Goal: Entertainment & Leisure: Consume media (video, audio)

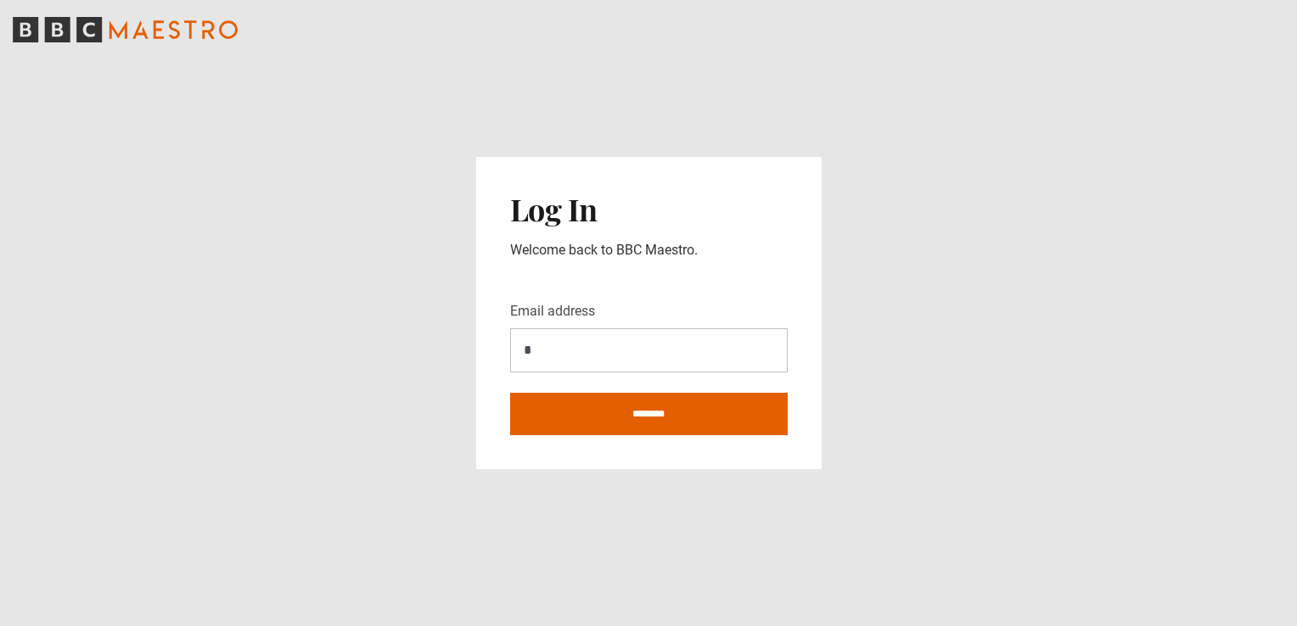
type input "**********"
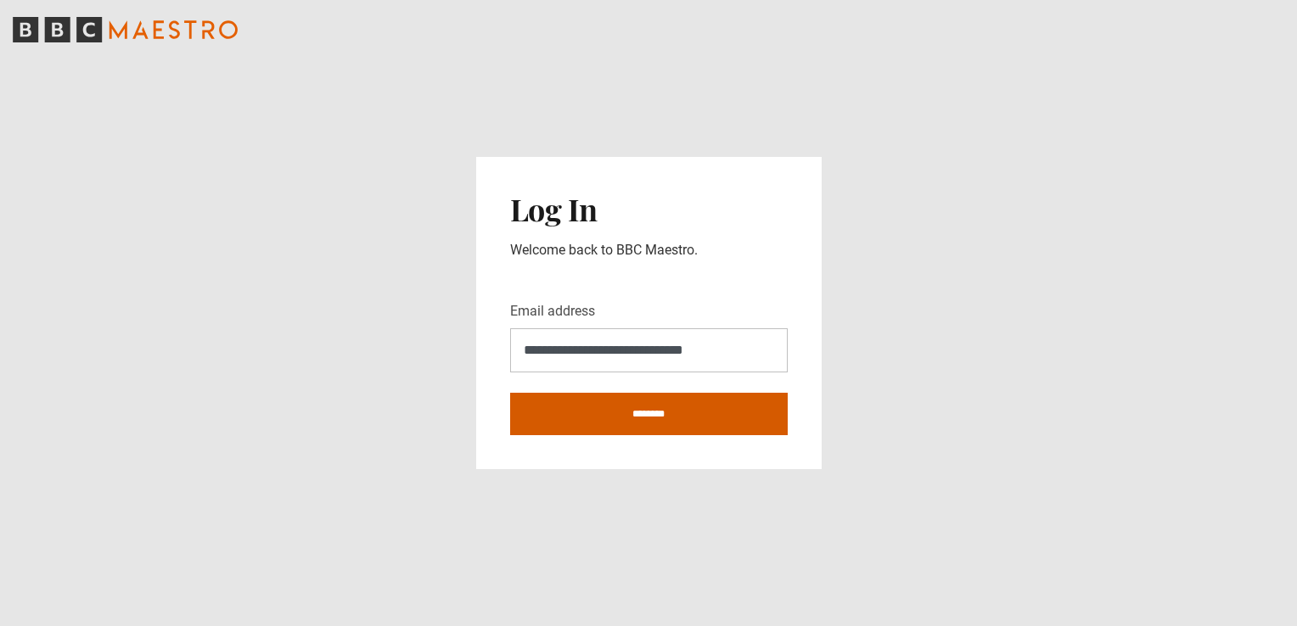
click at [671, 413] on input "********" at bounding box center [649, 414] width 278 height 42
type input "**********"
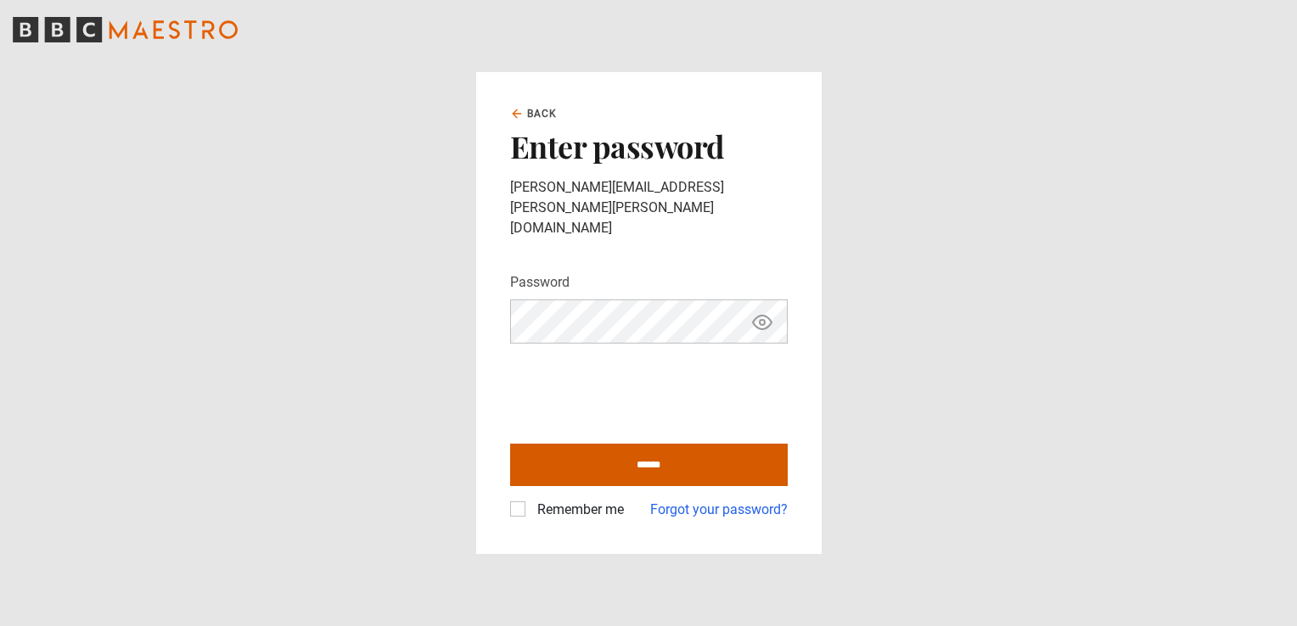
click at [530, 453] on input "******" at bounding box center [649, 465] width 278 height 42
type input "**********"
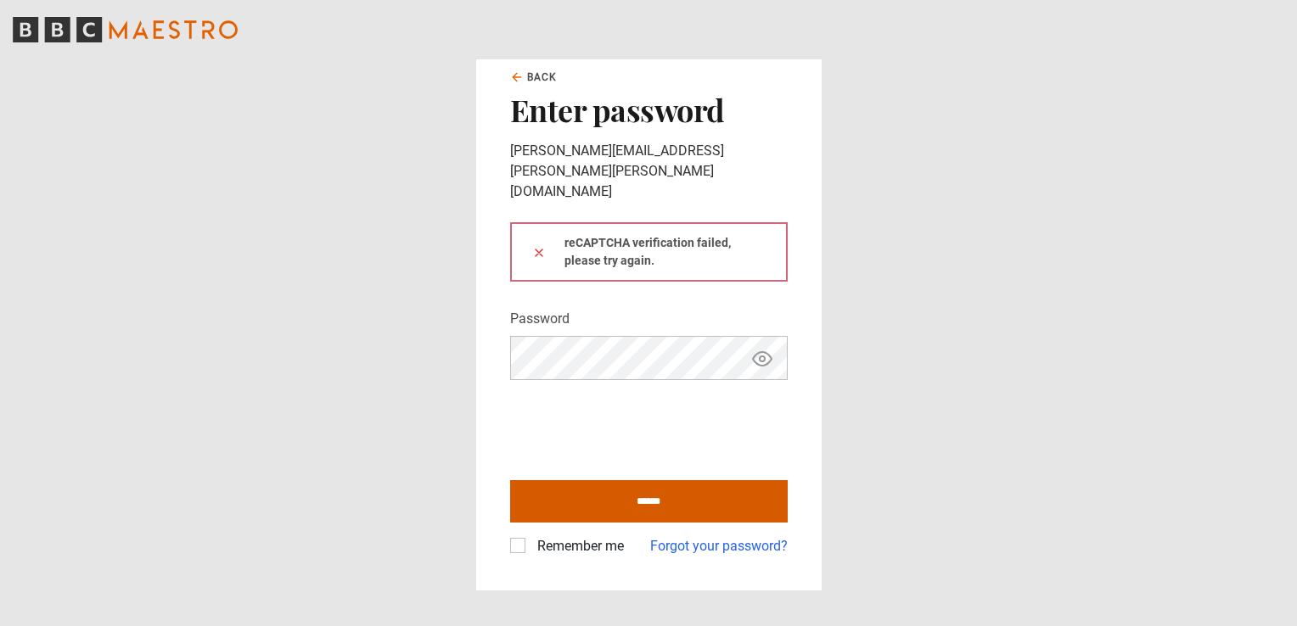
click at [576, 480] on input "******" at bounding box center [649, 501] width 278 height 42
type input "**********"
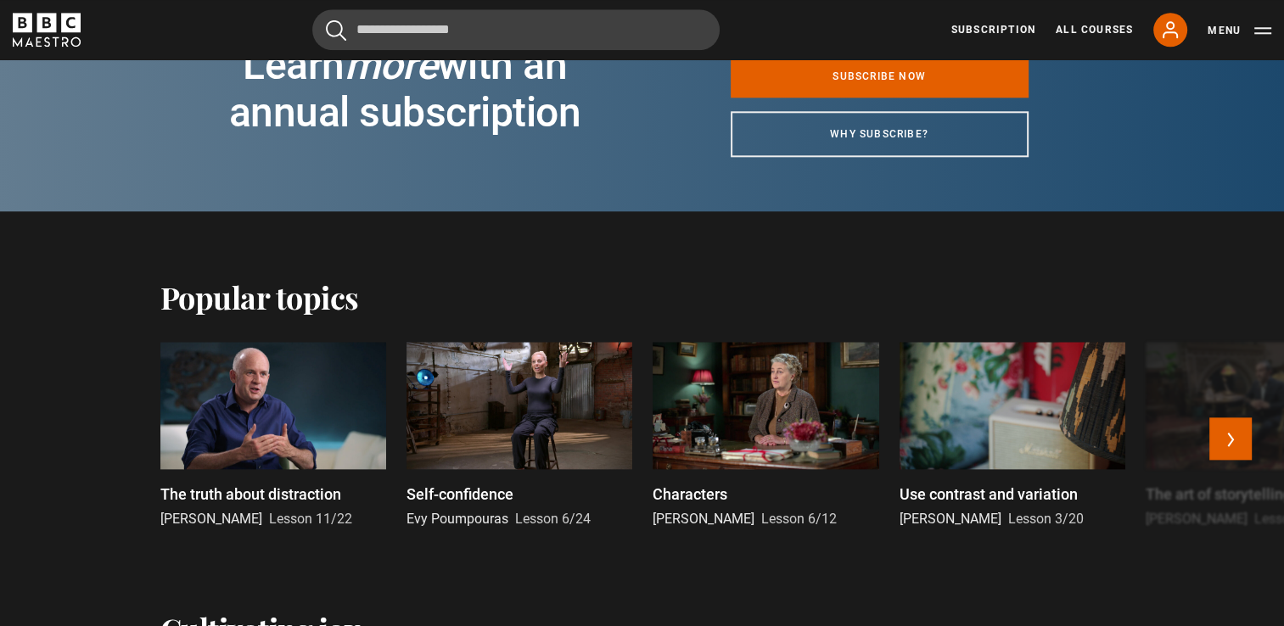
scroll to position [2136, 0]
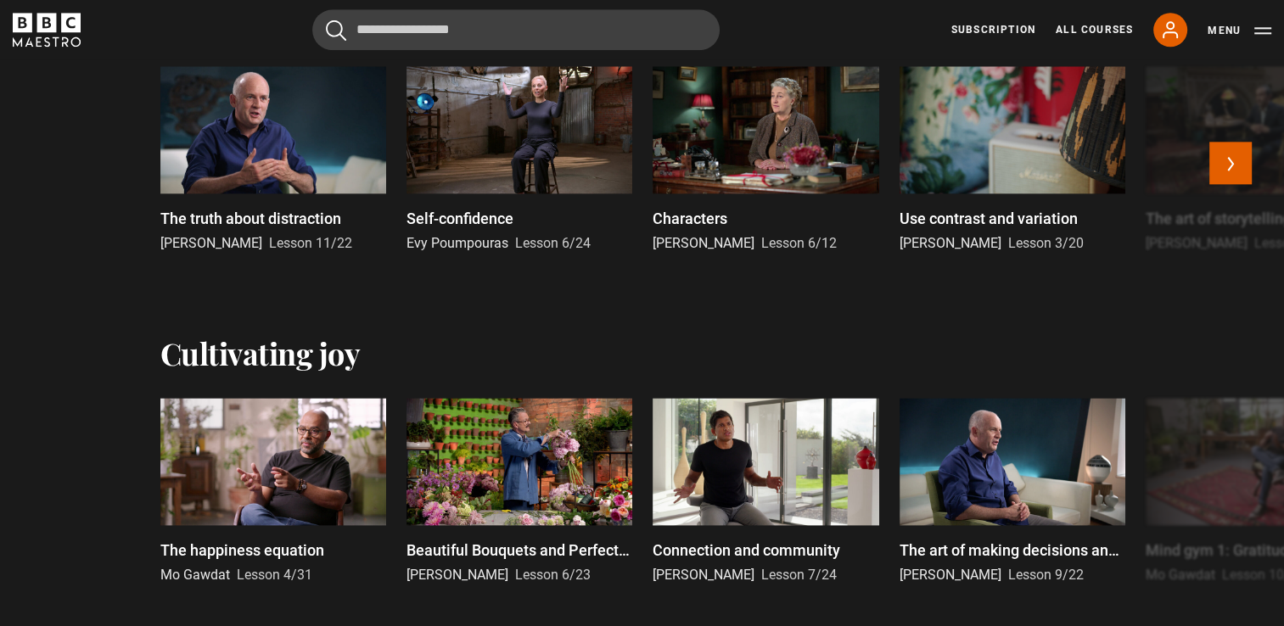
click at [469, 215] on p "Self-confidence" at bounding box center [460, 218] width 107 height 23
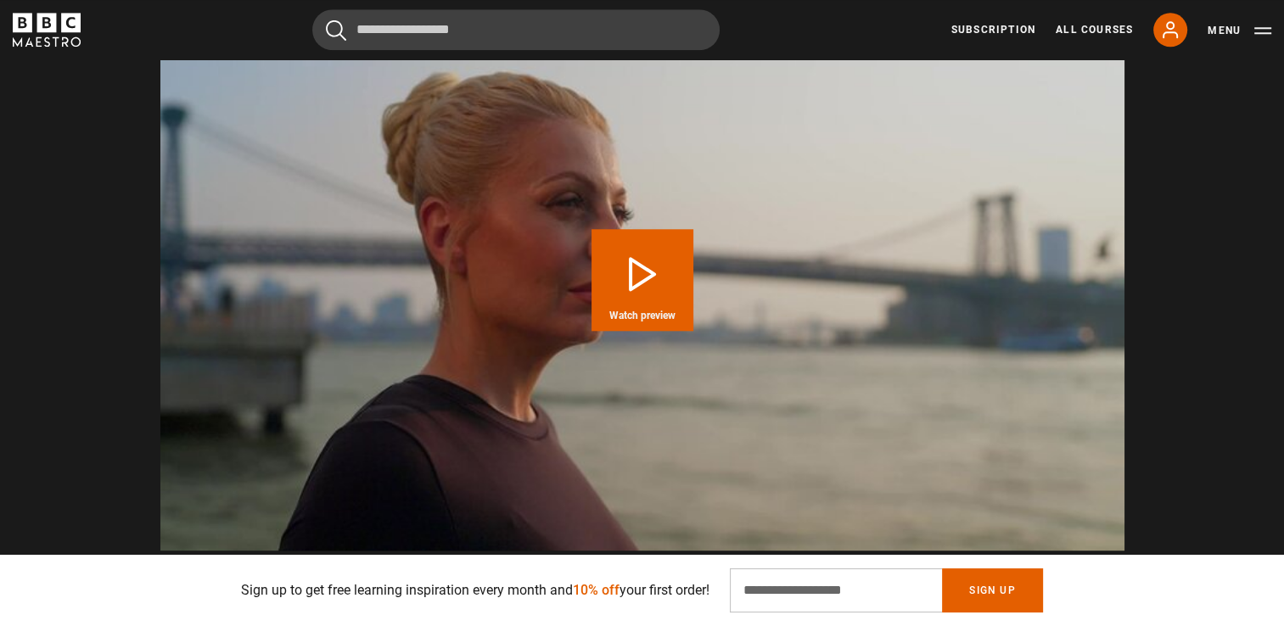
scroll to position [1772, 0]
click at [649, 285] on button "Play Course overview for The Art of Influence with Evy Poumpouras Watch preview" at bounding box center [643, 280] width 102 height 102
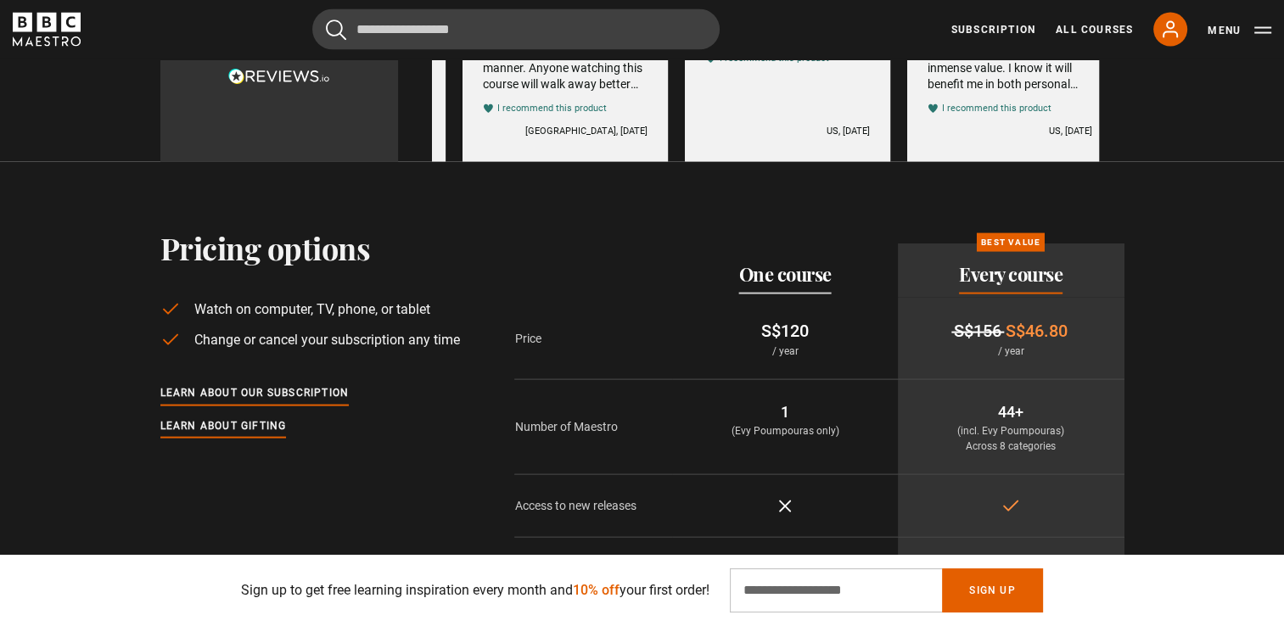
scroll to position [0, 3335]
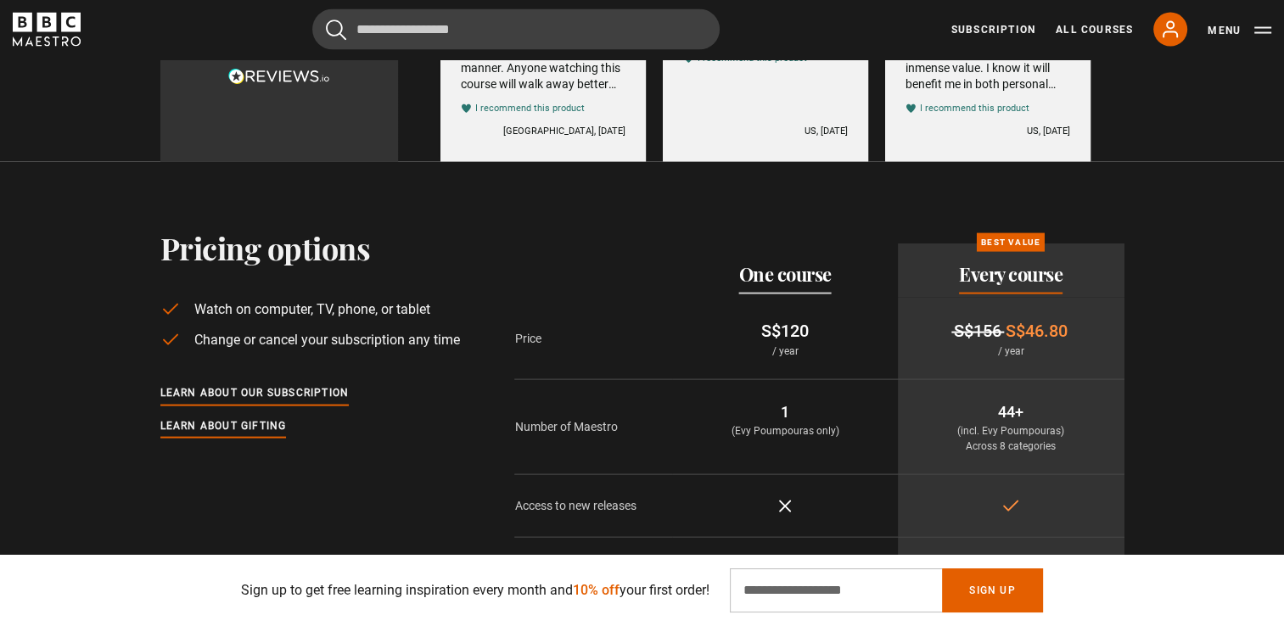
click at [1042, 311] on td "S$156 S$46.80 / year" at bounding box center [1011, 339] width 227 height 82
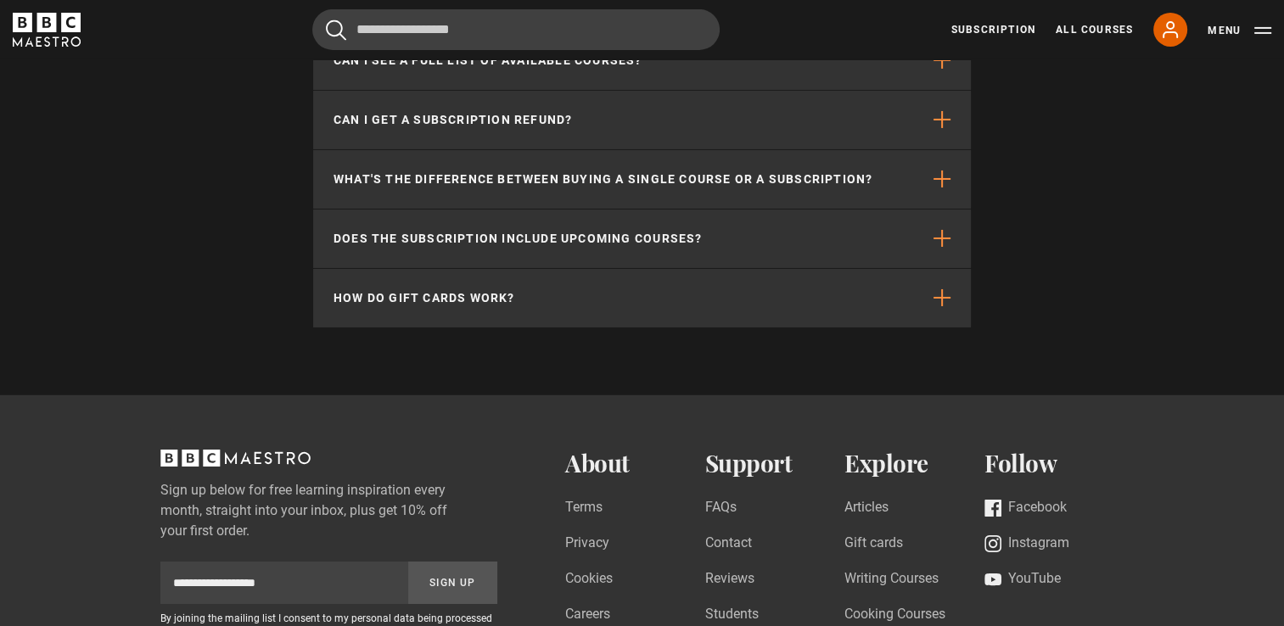
scroll to position [5829, 0]
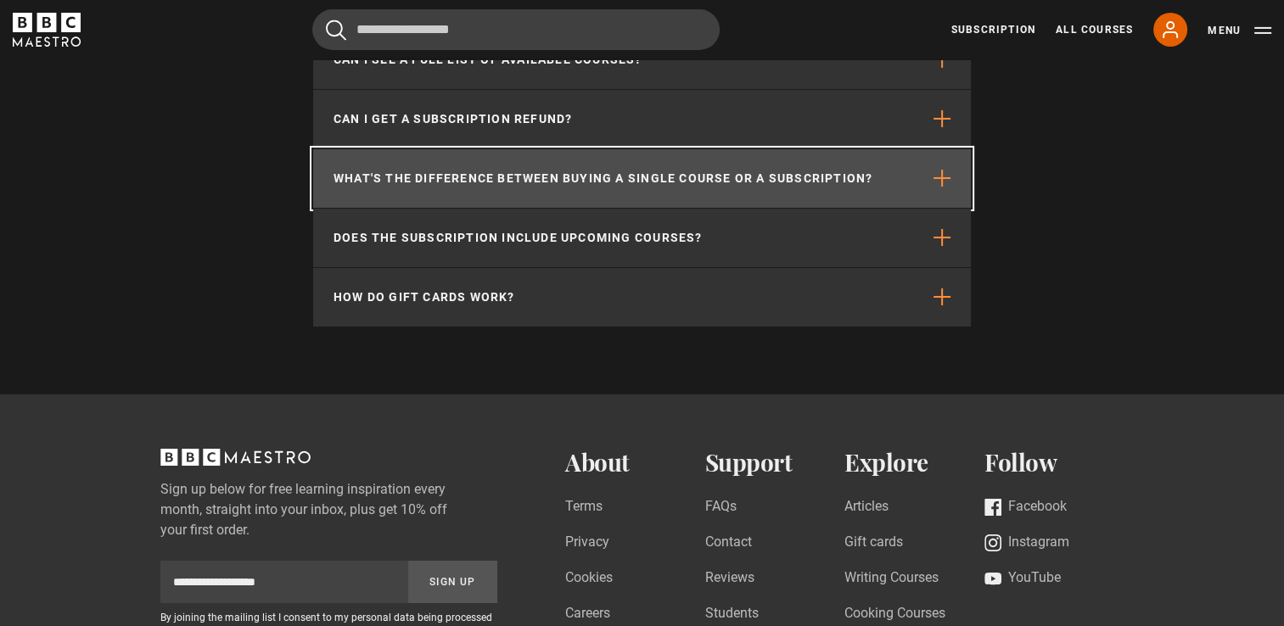
click at [935, 187] on button "What's the difference between buying a single course or a subscription?" at bounding box center [642, 178] width 658 height 59
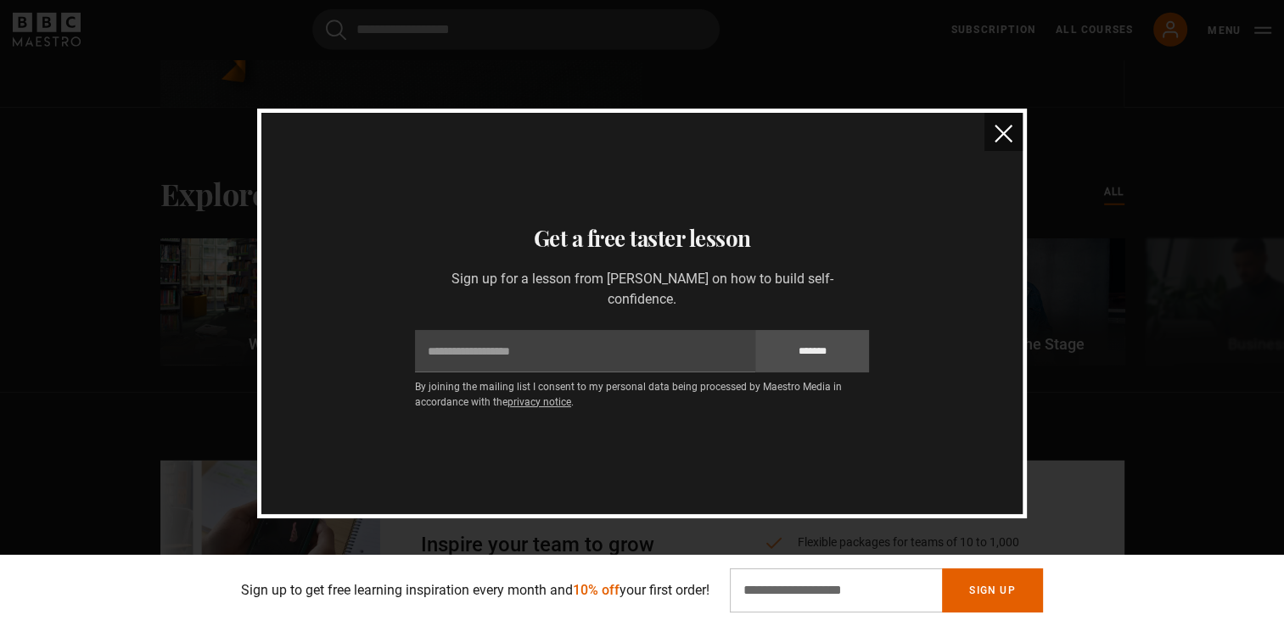
scroll to position [4681, 0]
click at [1001, 133] on img "close" at bounding box center [1004, 134] width 18 height 18
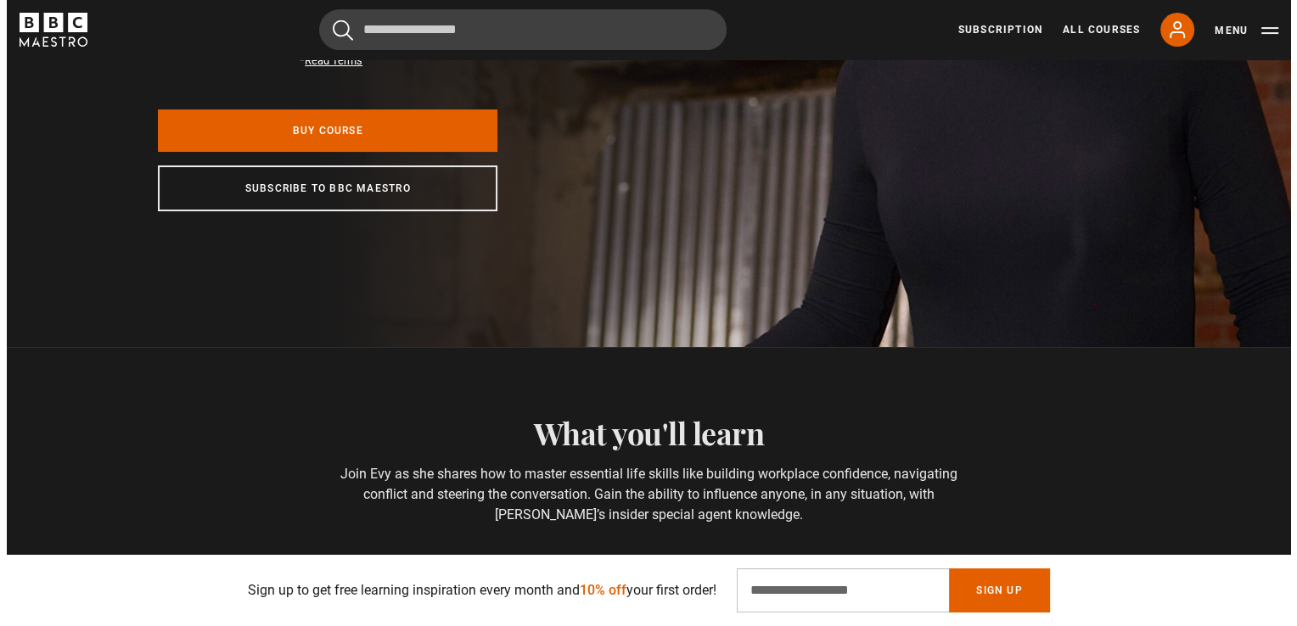
scroll to position [0, 0]
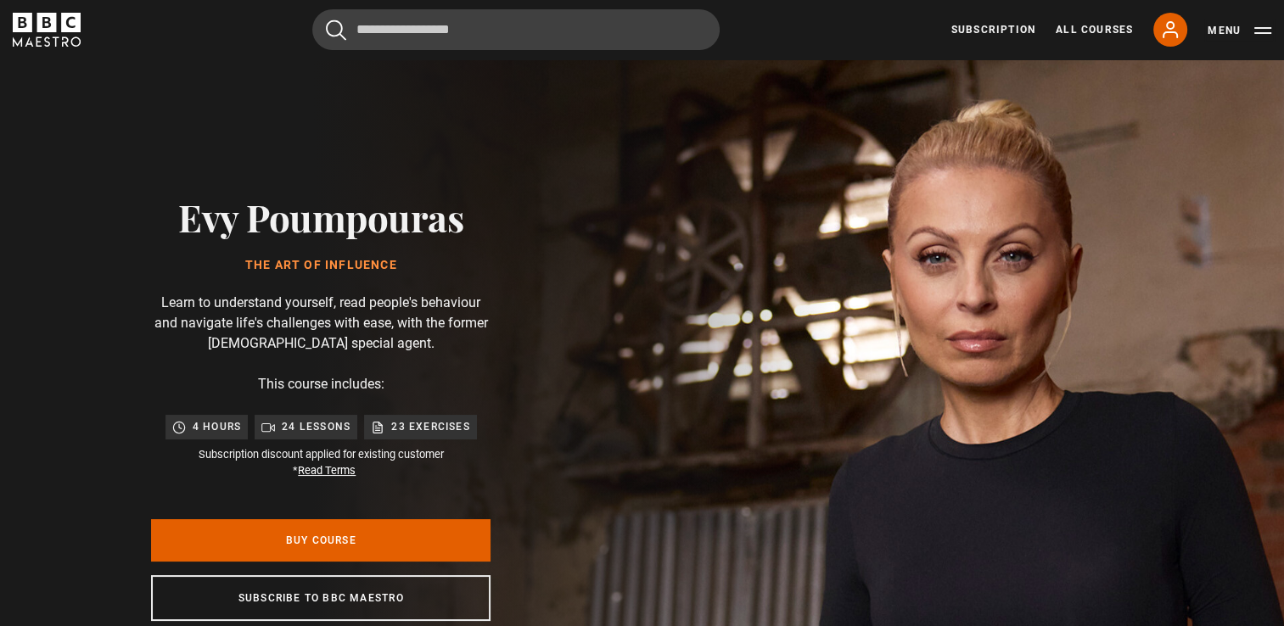
click at [1223, 29] on button "Menu" at bounding box center [1240, 30] width 64 height 17
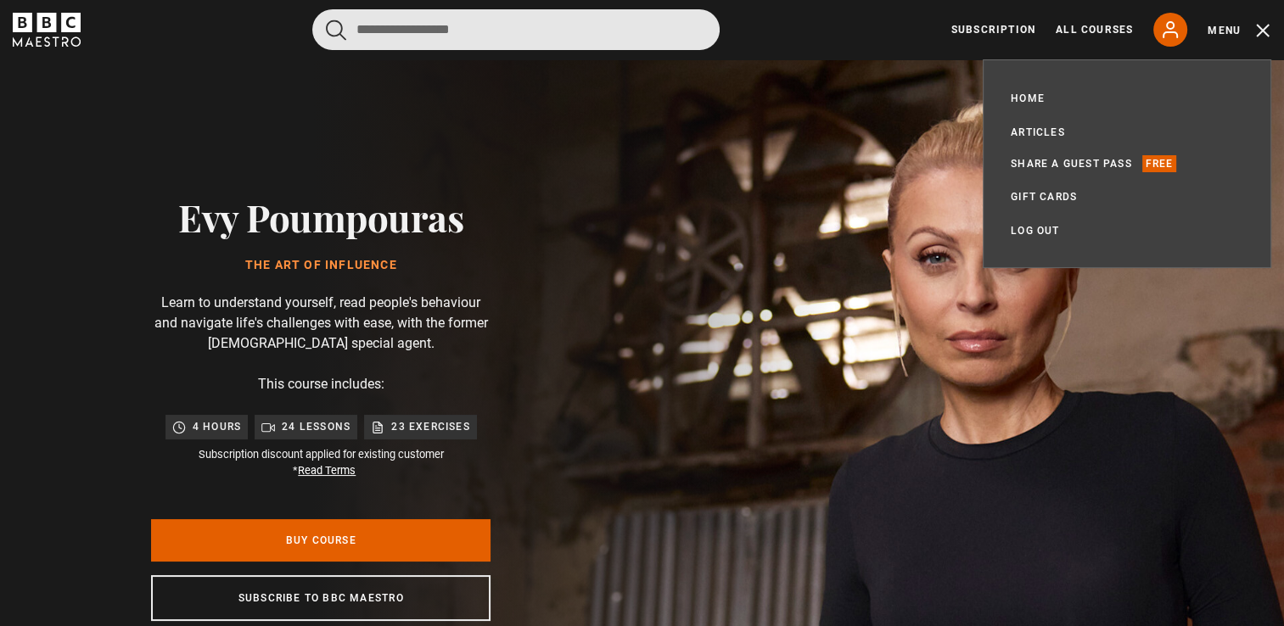
click at [669, 22] on input "Search" at bounding box center [515, 29] width 407 height 41
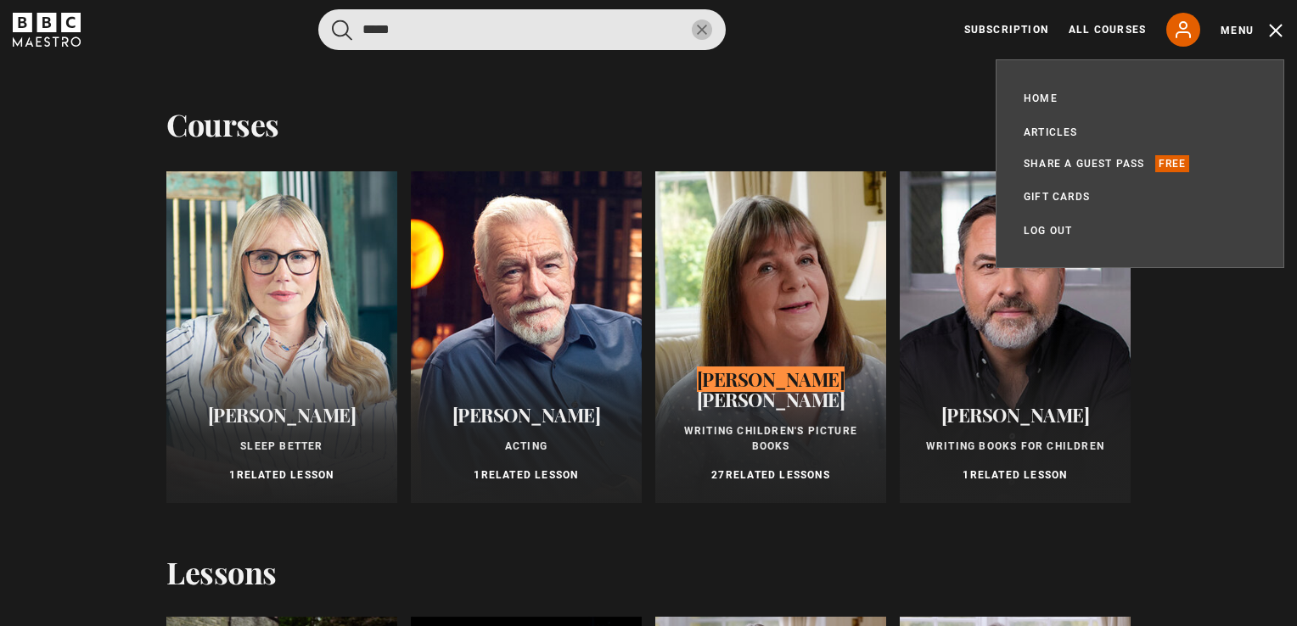
type input "*****"
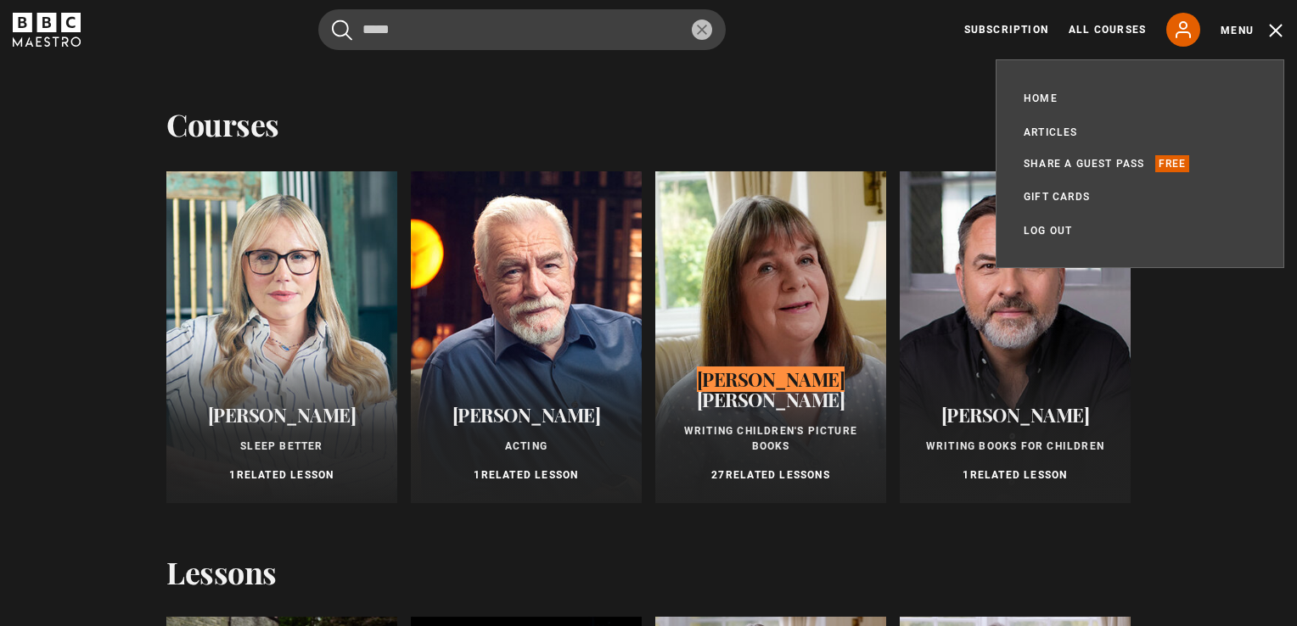
click at [735, 300] on div at bounding box center [770, 337] width 231 height 332
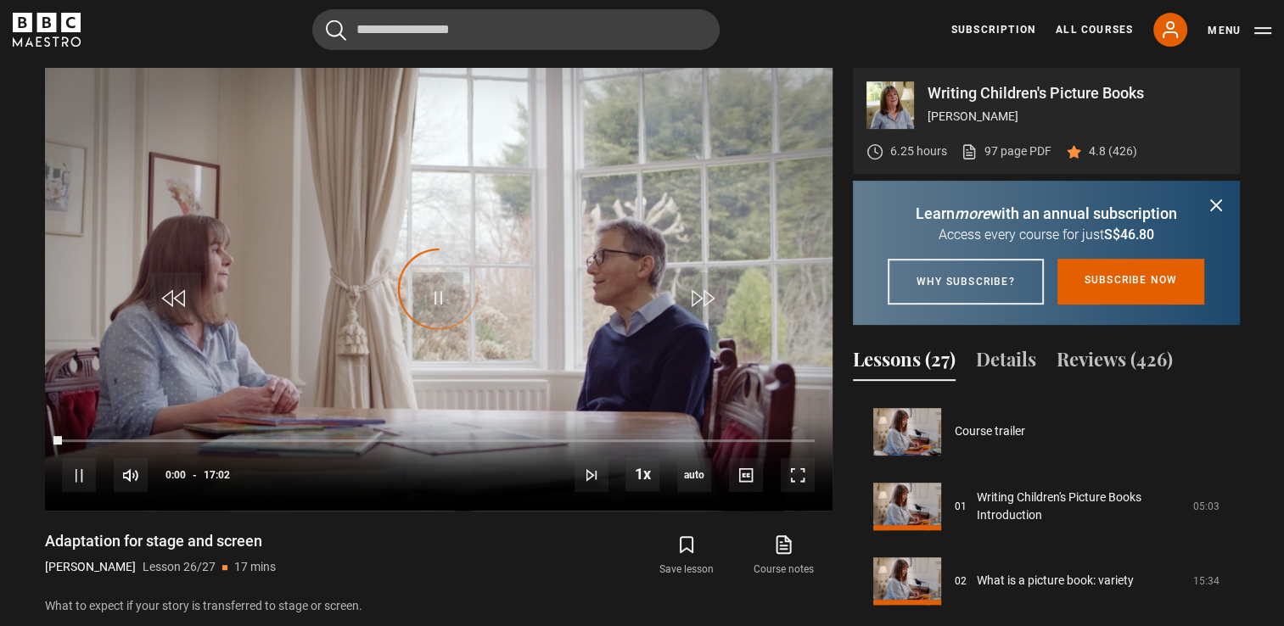
scroll to position [1725, 0]
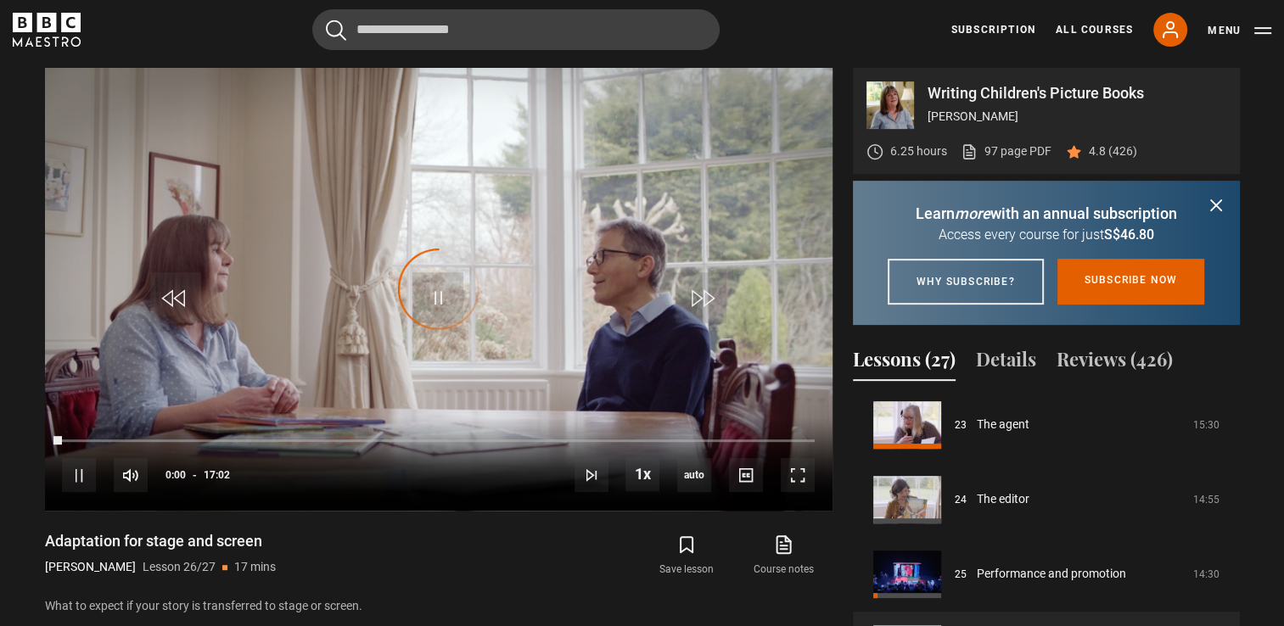
click at [458, 541] on div "Adaptation for stage and screen Julia Donaldson Lesson 26/27 17 mins What to ex…" at bounding box center [439, 573] width 788 height 84
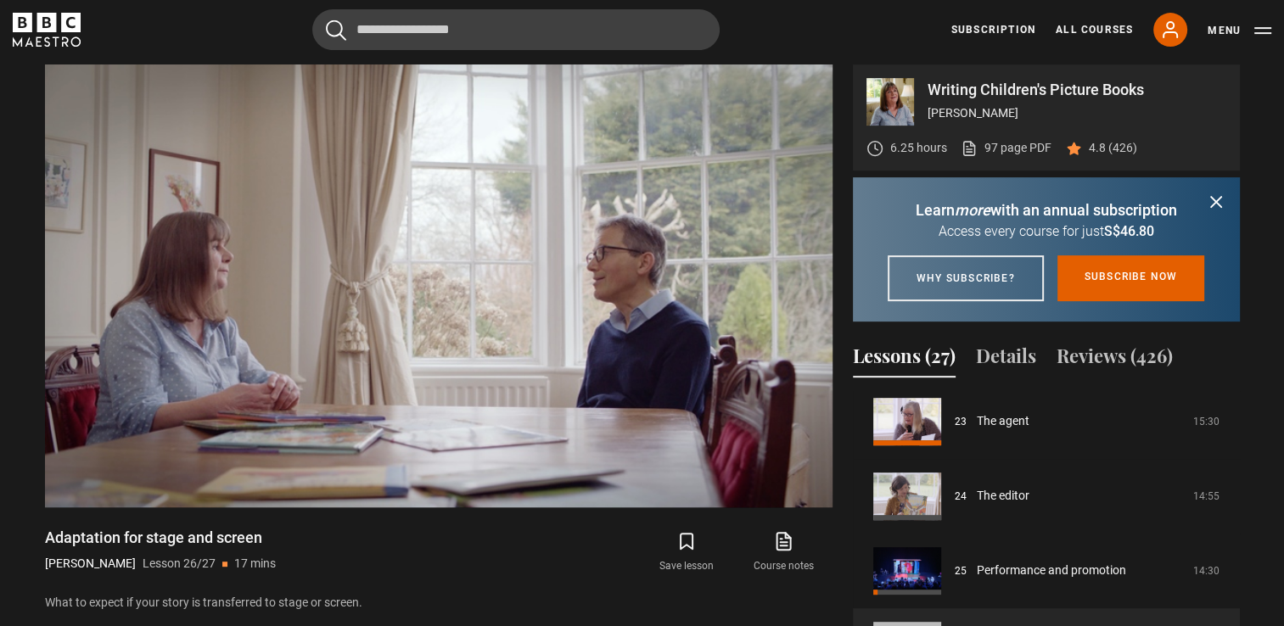
click at [1215, 202] on icon "submit" at bounding box center [1216, 202] width 10 height 10
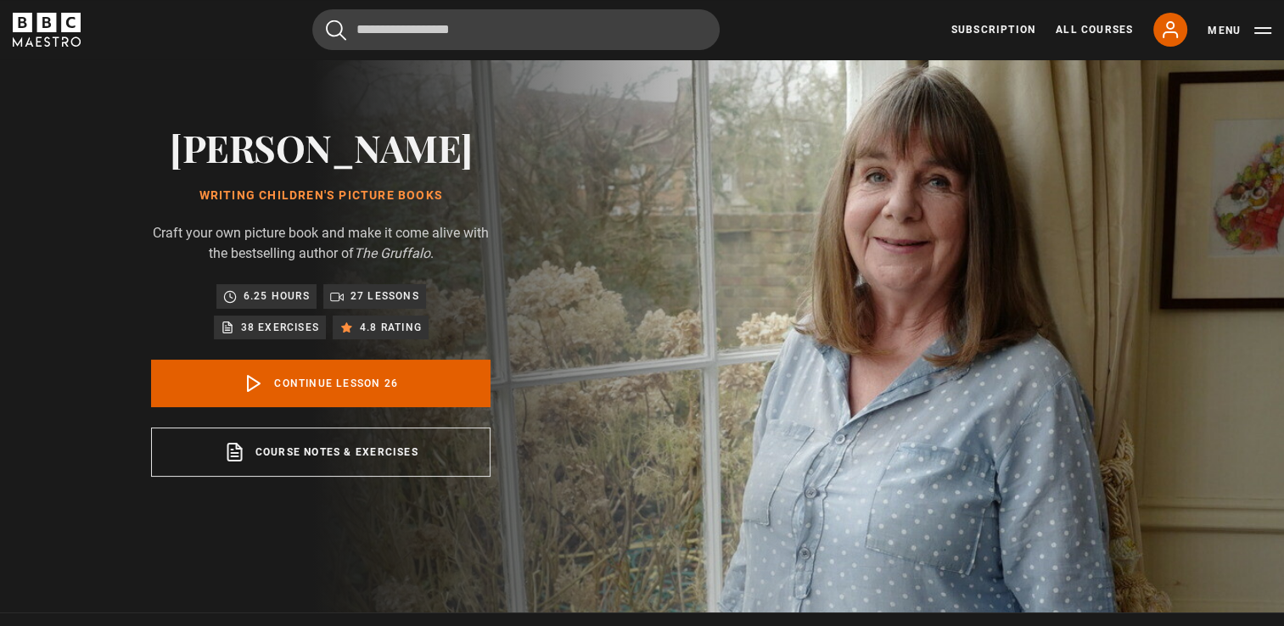
scroll to position [61, 0]
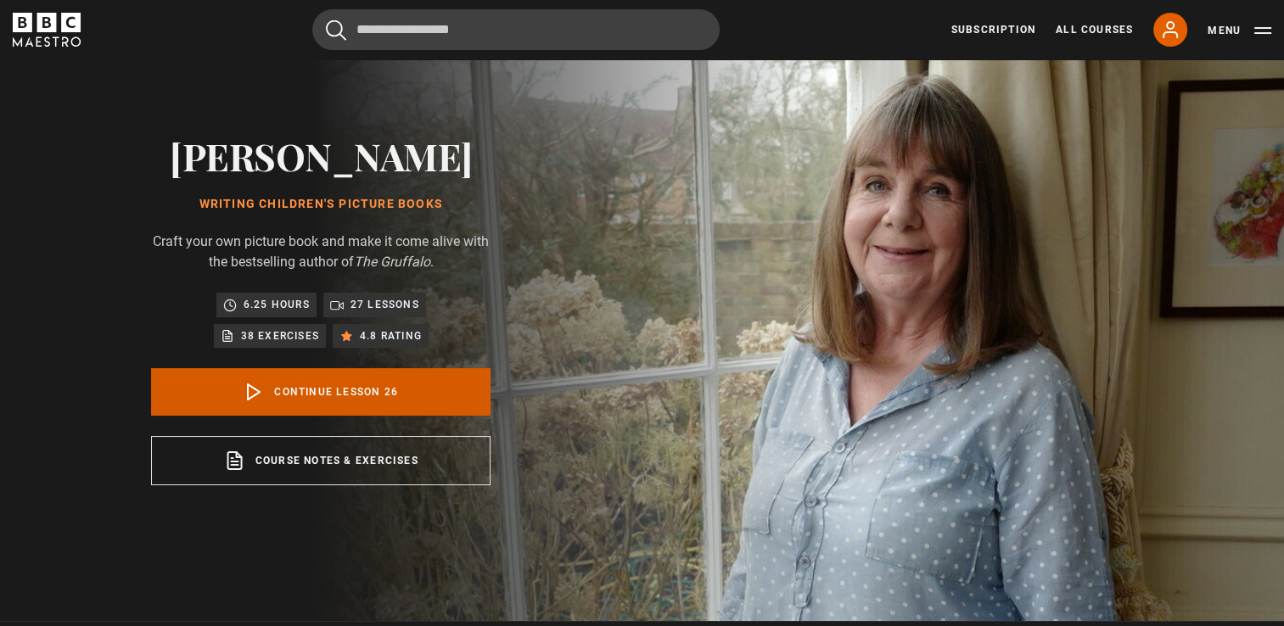
click at [309, 395] on link "Continue lesson 26" at bounding box center [321, 392] width 340 height 48
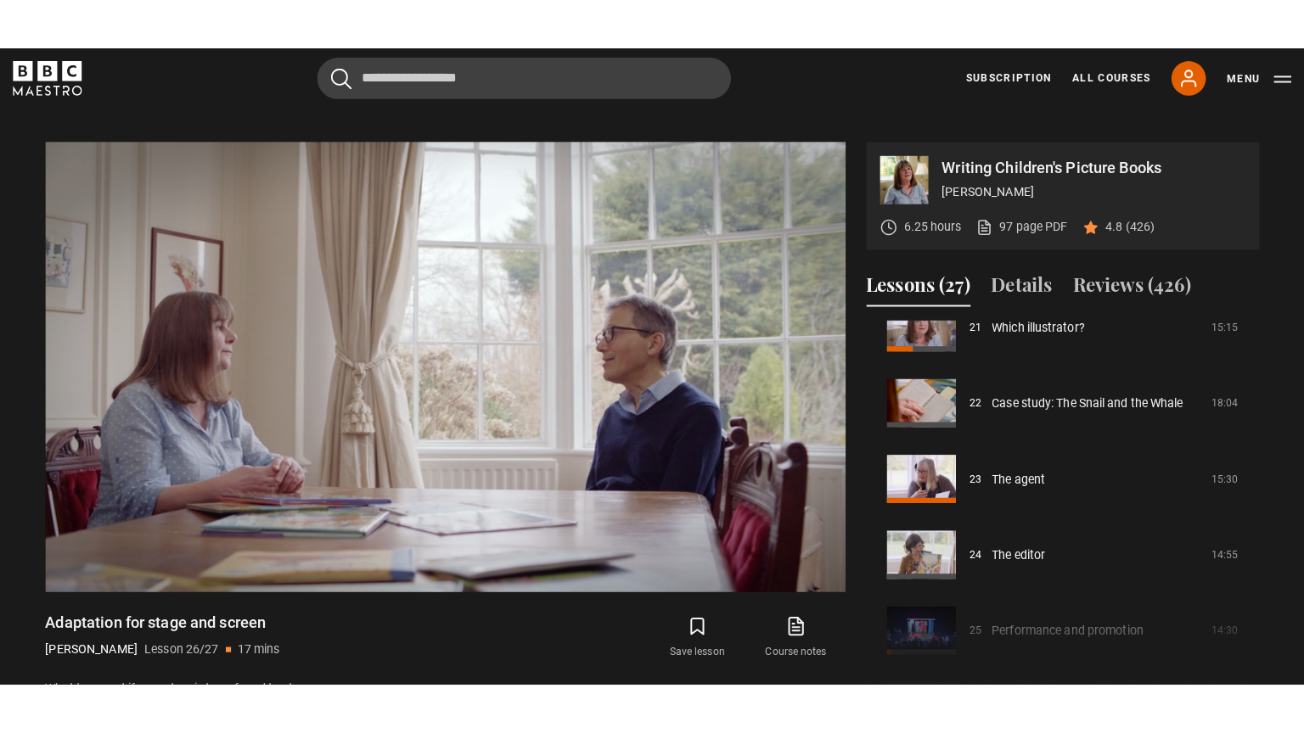
scroll to position [682, 0]
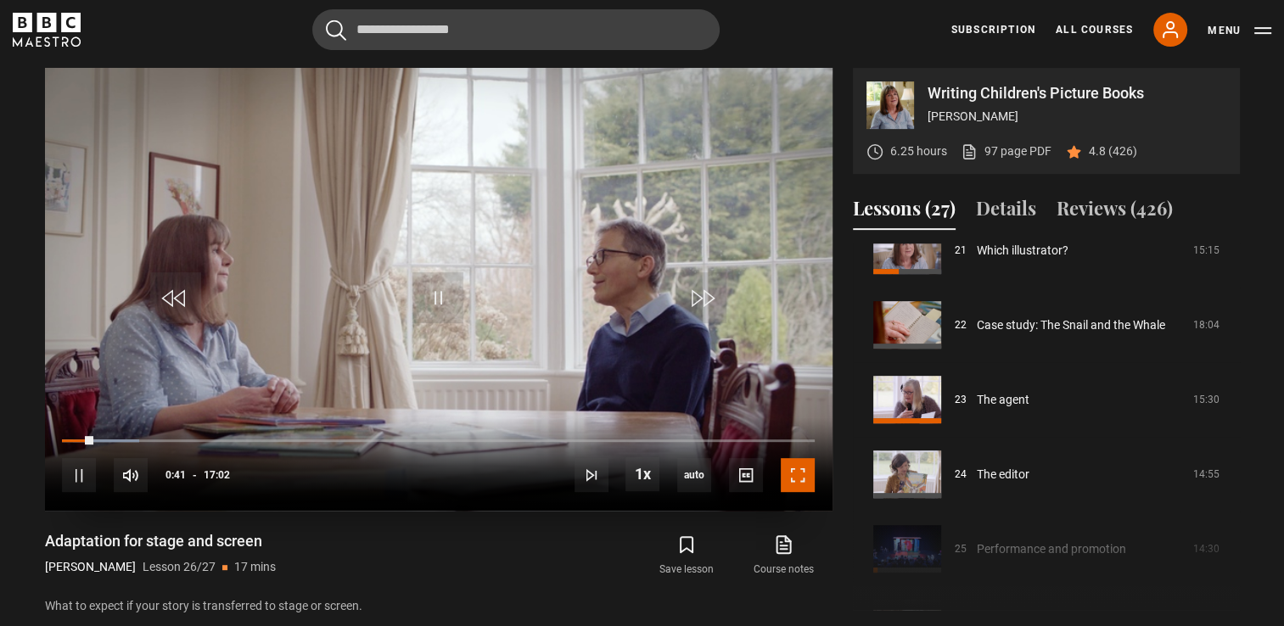
click at [788, 475] on span "Video Player" at bounding box center [798, 475] width 34 height 34
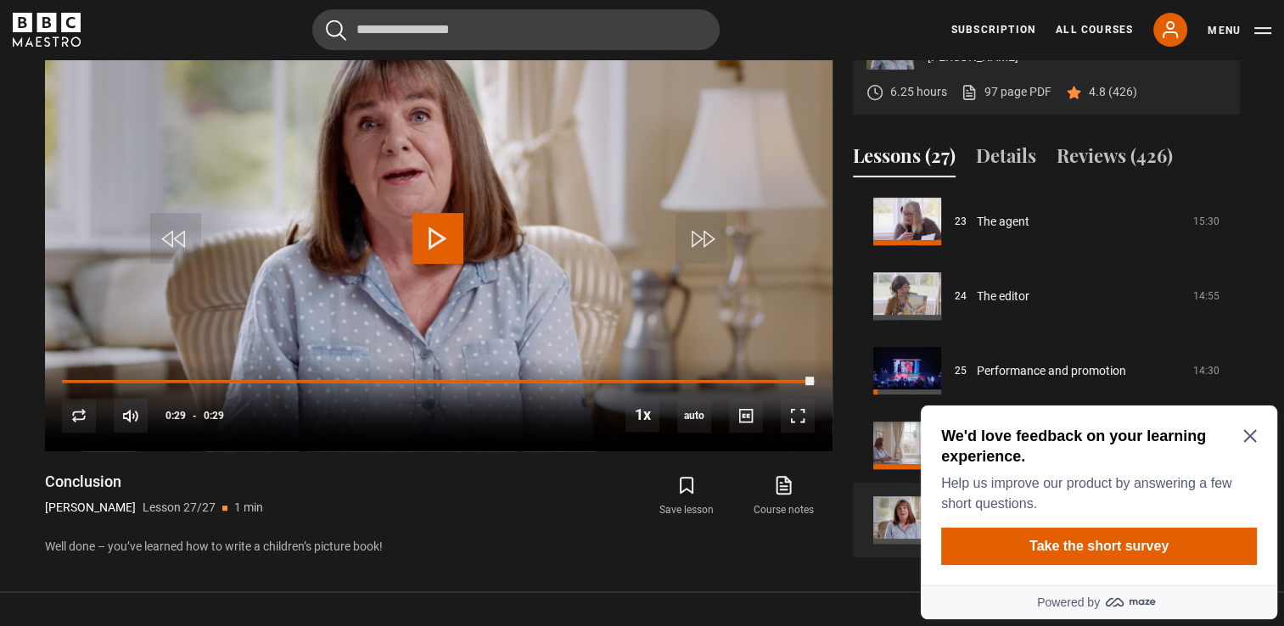
click at [1245, 433] on icon "Close Maze Prompt" at bounding box center [1251, 437] width 14 height 14
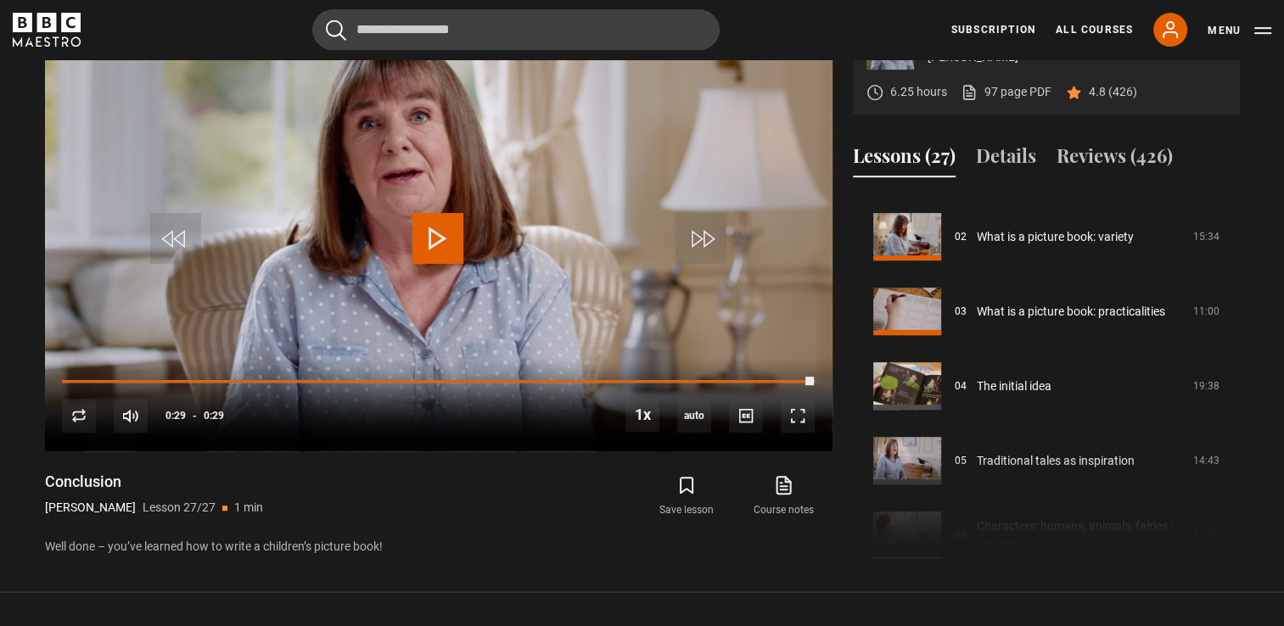
scroll to position [139, 0]
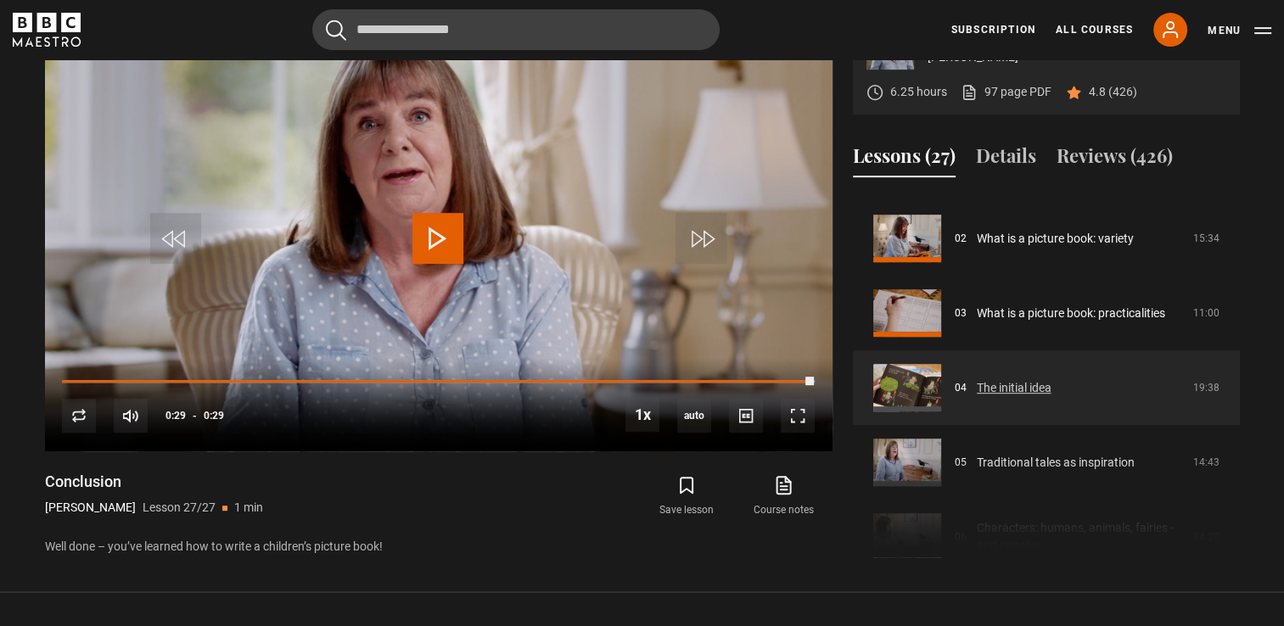
click at [998, 390] on link "The initial idea" at bounding box center [1014, 388] width 75 height 18
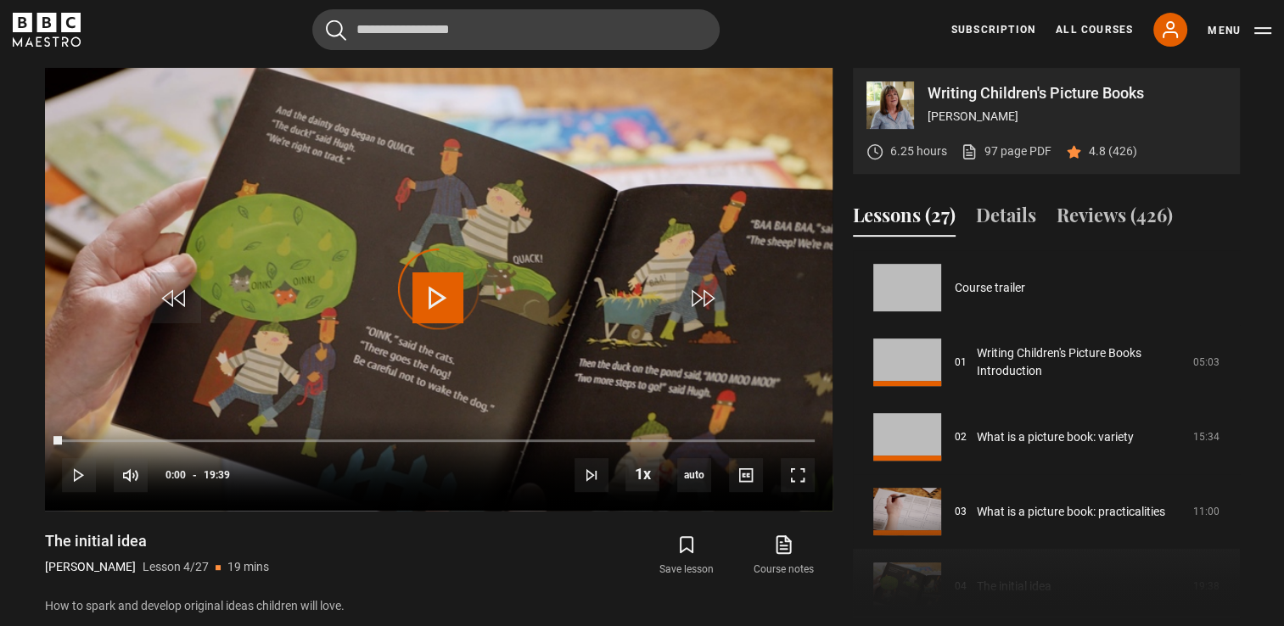
scroll to position [224, 0]
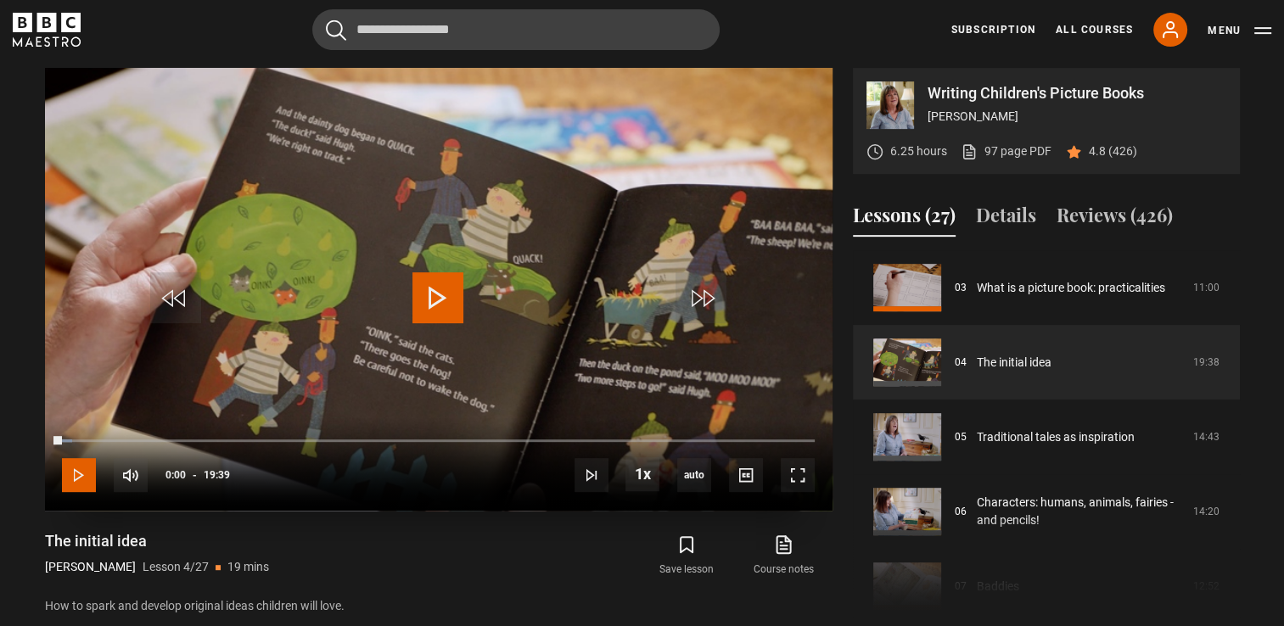
click at [81, 469] on span "Video Player" at bounding box center [79, 475] width 34 height 34
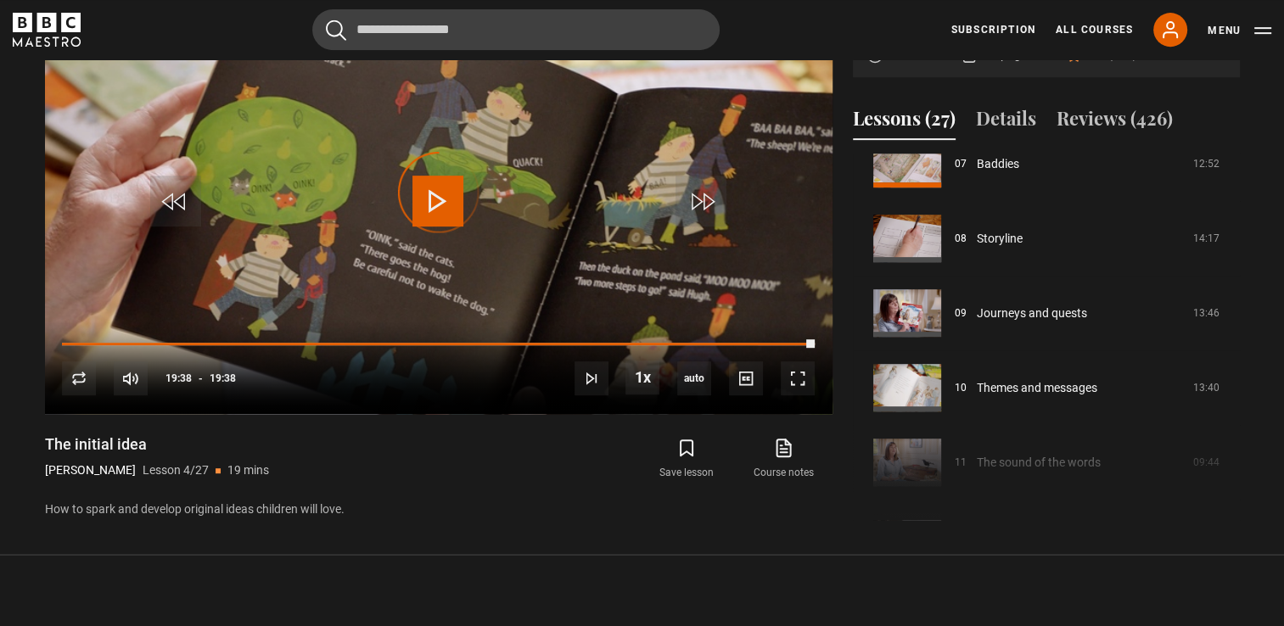
scroll to position [780, 0]
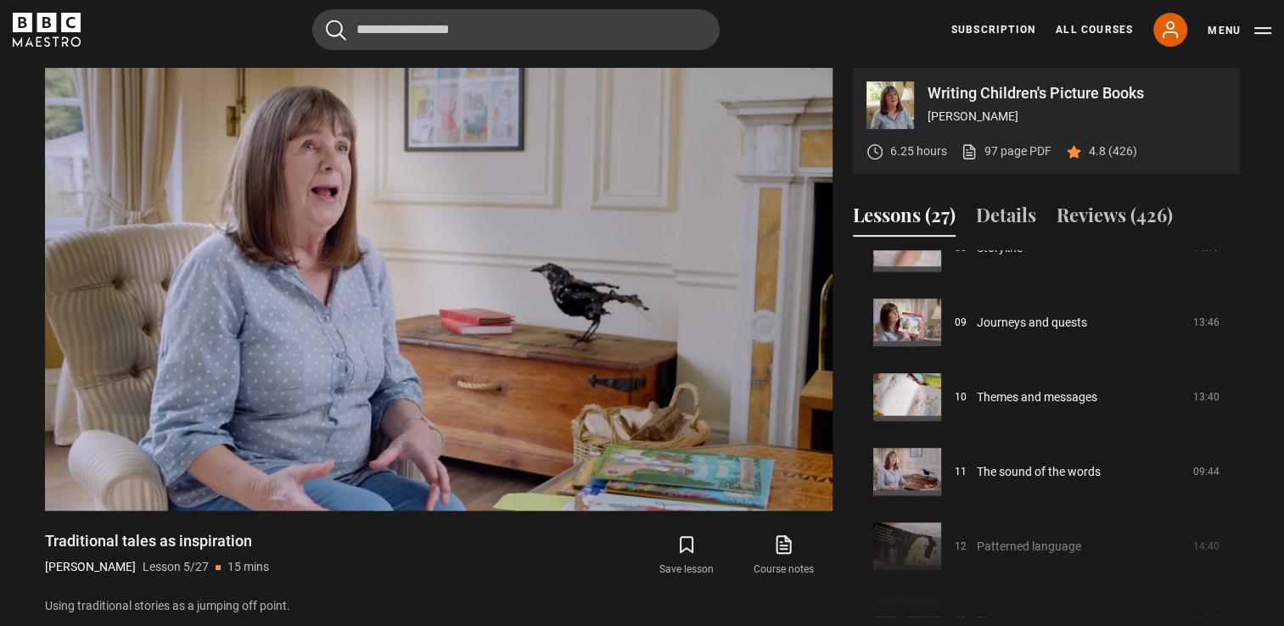
scroll to position [637, 0]
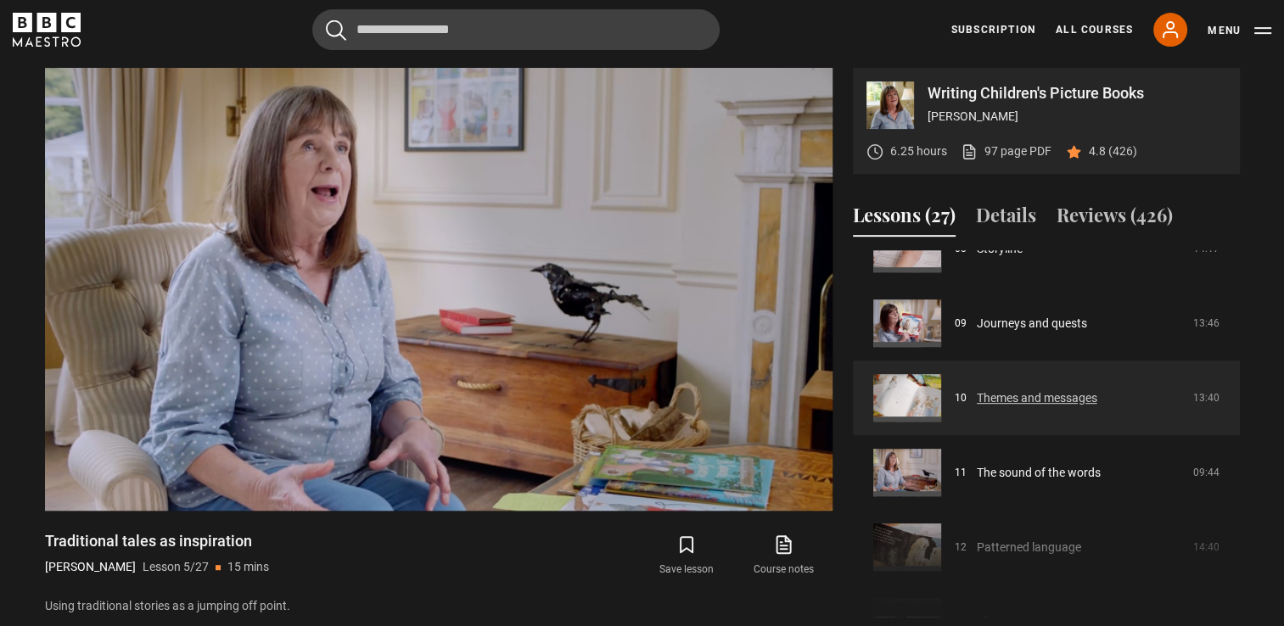
click at [995, 390] on link "Themes and messages" at bounding box center [1037, 399] width 121 height 18
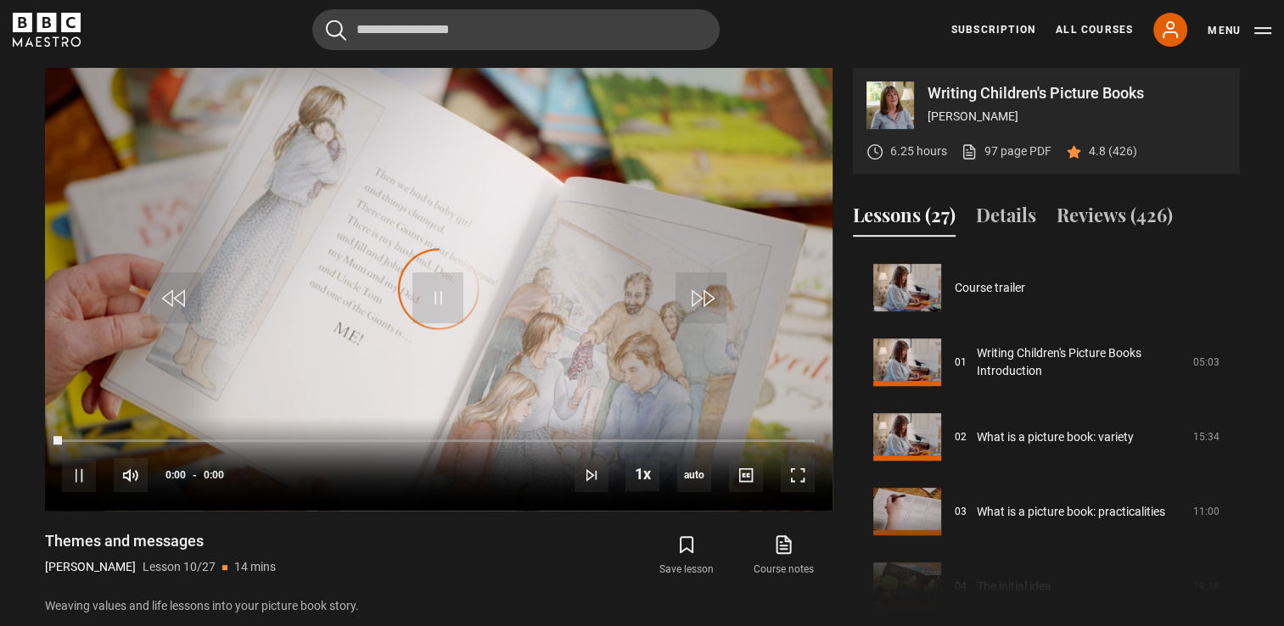
scroll to position [672, 0]
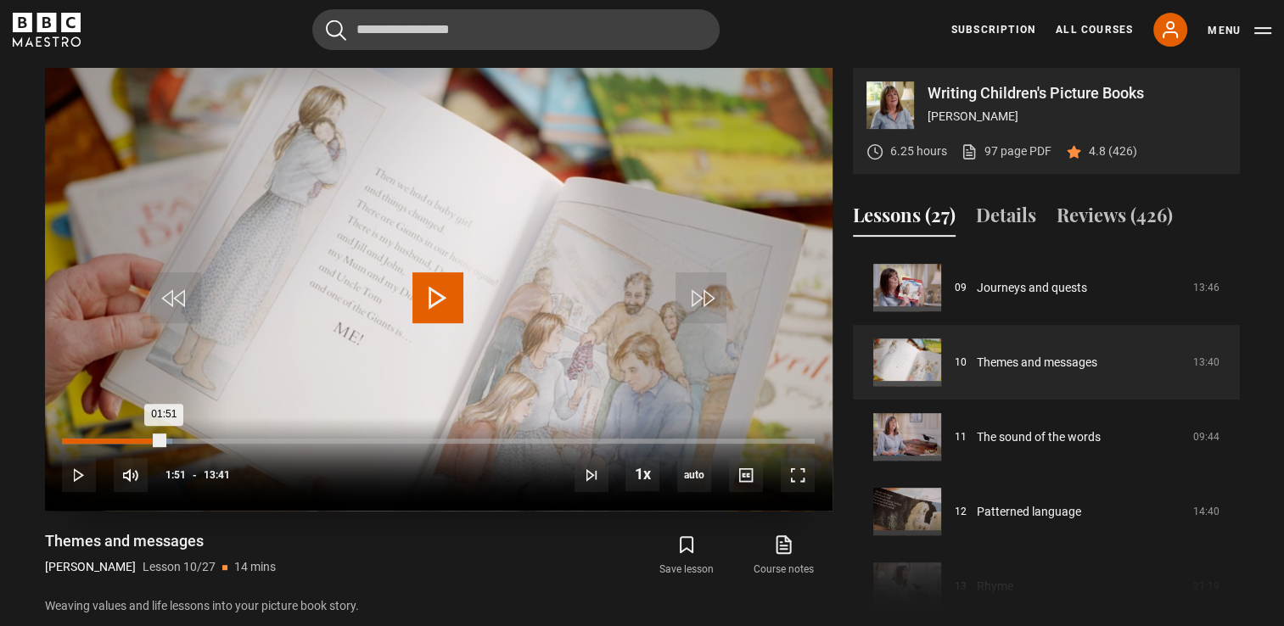
click at [163, 439] on div "Loaded : 14.62% 01:50 01:51" at bounding box center [438, 441] width 752 height 5
click at [163, 439] on div "01:51" at bounding box center [113, 441] width 102 height 5
click at [206, 435] on div "10s Skip Back 10 seconds Pause 10s Skip Forward 10 seconds Loaded : 15.83% 01:5…" at bounding box center [439, 465] width 788 height 94
click at [206, 435] on div "10s Skip Back 10 seconds Pause 10s Skip Forward 10 seconds Loaded : 16.44% 01:5…" at bounding box center [439, 465] width 788 height 94
click at [206, 435] on div "10s Skip Back 10 seconds Pause 10s Skip Forward 10 seconds Loaded : 17.05% 01:5…" at bounding box center [439, 465] width 788 height 94
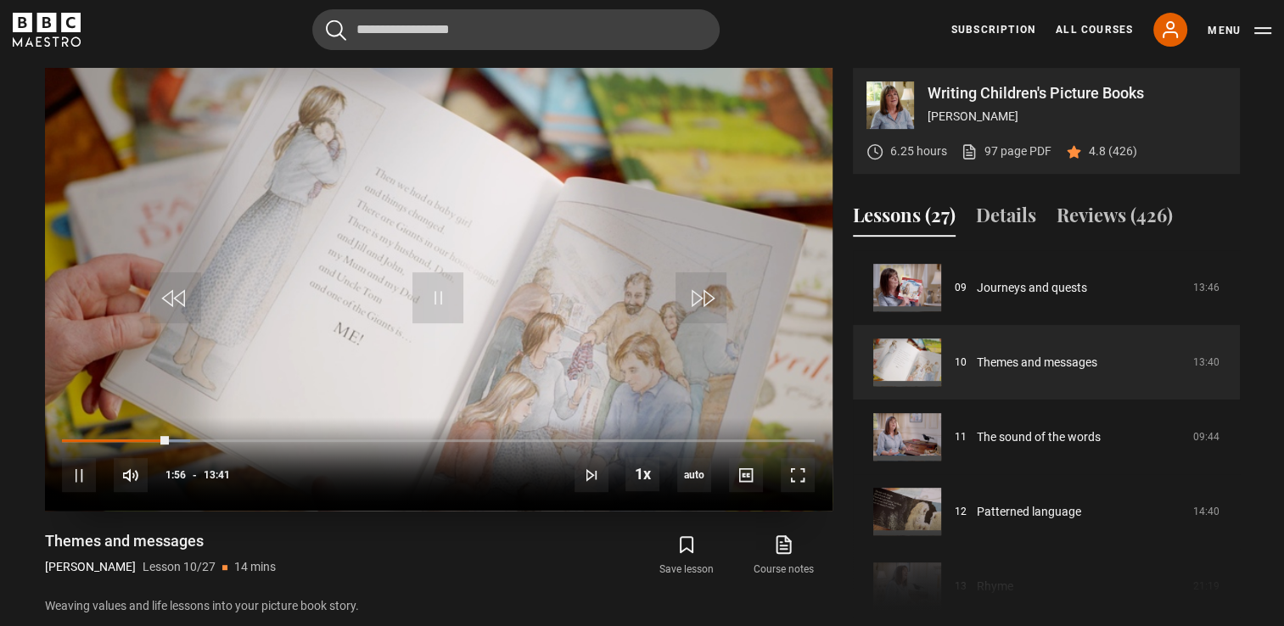
click at [206, 435] on div "10s Skip Back 10 seconds Pause 10s Skip Forward 10 seconds Loaded : 17.05% 01:5…" at bounding box center [439, 465] width 788 height 94
